Goal: Find specific page/section: Find specific page/section

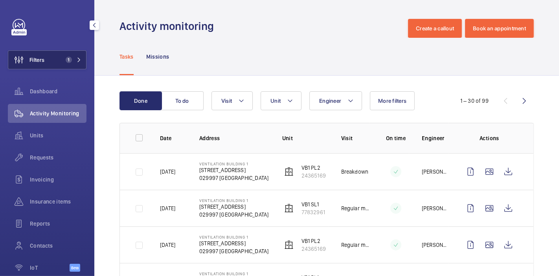
click at [60, 62] on button "Filters 1" at bounding box center [47, 59] width 79 height 19
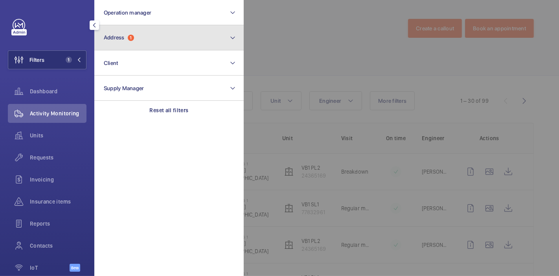
click at [129, 42] on button "Address 1" at bounding box center [168, 37] width 149 height 25
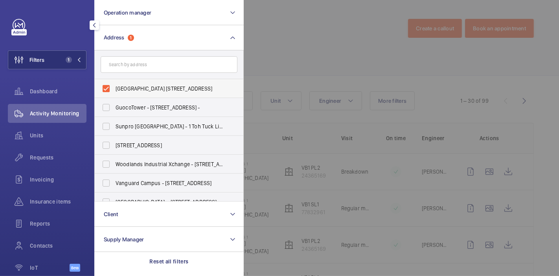
click at [108, 89] on label "[GEOGRAPHIC_DATA] [STREET_ADDRESS]" at bounding box center [163, 88] width 137 height 19
click at [108, 89] on input "[GEOGRAPHIC_DATA] [STREET_ADDRESS]" at bounding box center [106, 89] width 16 height 16
checkbox input "false"
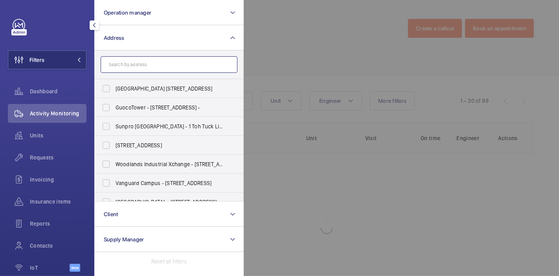
click at [136, 69] on input "text" at bounding box center [169, 64] width 137 height 17
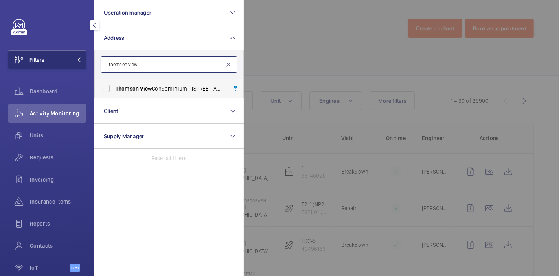
type input "thomson view"
click at [143, 91] on span "View" at bounding box center [146, 88] width 12 height 6
click at [114, 91] on input "Thomson View Condominium - [STREET_ADDRESS]" at bounding box center [106, 89] width 16 height 16
checkbox input "true"
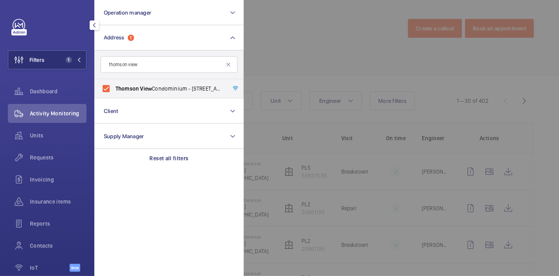
click at [252, 71] on div at bounding box center [523, 138] width 559 height 276
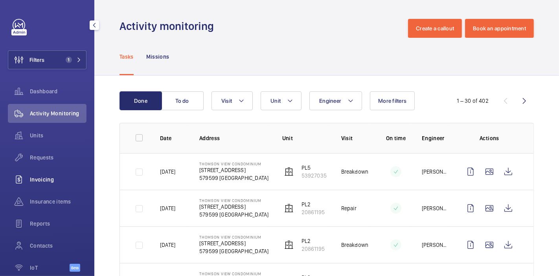
scroll to position [39, 0]
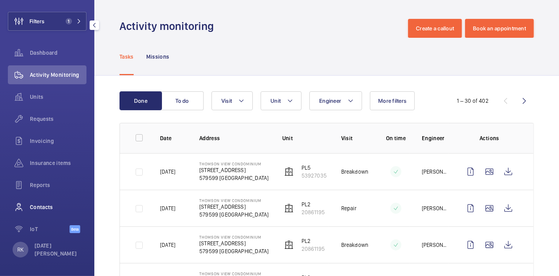
click at [40, 210] on div "Contacts" at bounding box center [47, 206] width 79 height 19
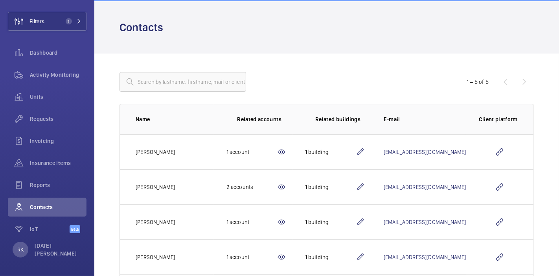
scroll to position [24, 0]
